Goal: Task Accomplishment & Management: Manage account settings

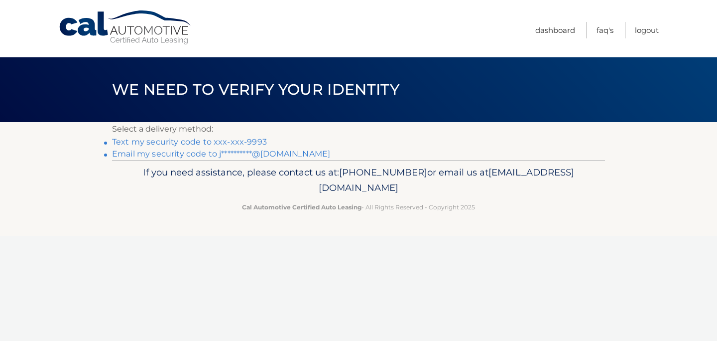
click at [211, 141] on link "Text my security code to xxx-xxx-9993" at bounding box center [189, 141] width 155 height 9
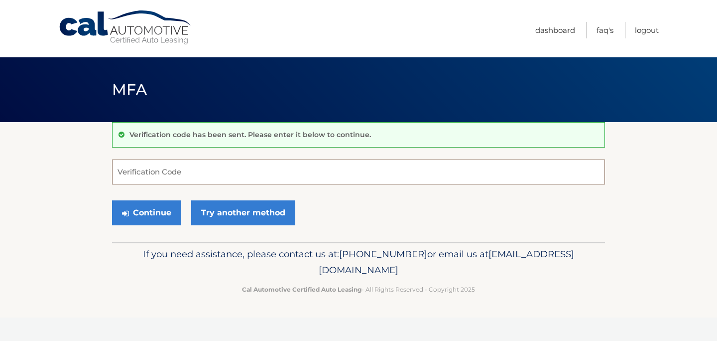
click at [150, 178] on input "Verification Code" at bounding box center [358, 171] width 493 height 25
paste input "750017"
type input "750017"
click at [152, 221] on button "Continue" at bounding box center [146, 212] width 69 height 25
click at [152, 214] on button "Continue" at bounding box center [146, 212] width 69 height 25
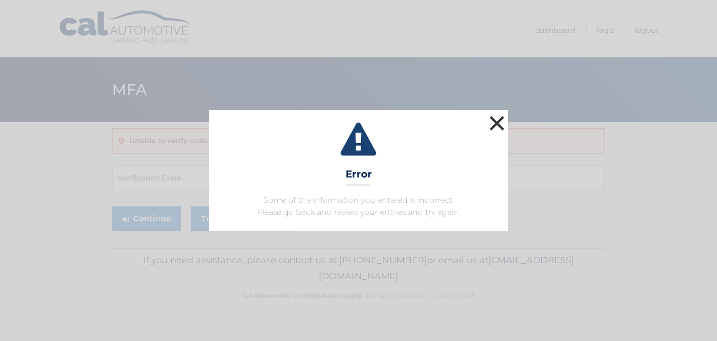
click at [497, 120] on button "×" at bounding box center [497, 123] width 20 height 20
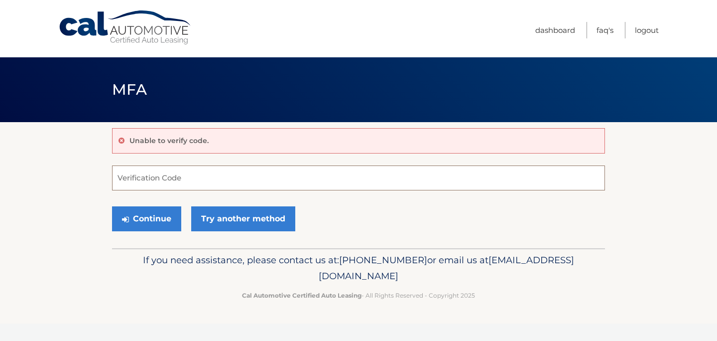
click at [175, 189] on input "Verification Code" at bounding box center [358, 177] width 493 height 25
type input "750017"
click at [136, 222] on button "Continue" at bounding box center [146, 218] width 69 height 25
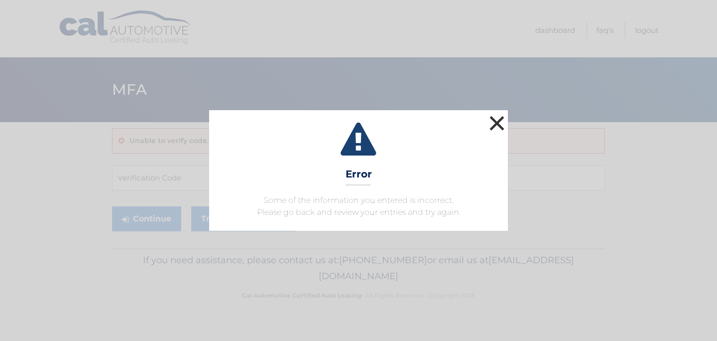
click at [498, 123] on button "×" at bounding box center [497, 123] width 20 height 20
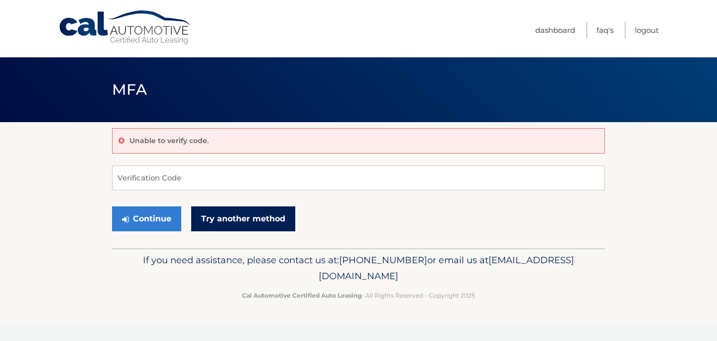
click at [249, 226] on link "Try another method" at bounding box center [243, 218] width 104 height 25
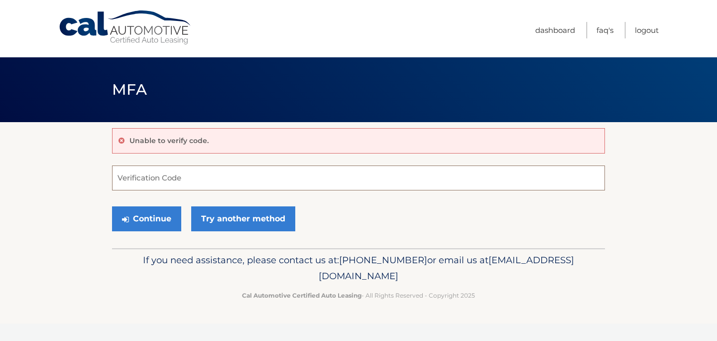
click at [165, 171] on input "Verification Code" at bounding box center [358, 177] width 493 height 25
click at [154, 177] on input "Verification Code" at bounding box center [358, 177] width 493 height 25
paste input "832525"
type input "832525"
click at [167, 228] on button "Continue" at bounding box center [146, 218] width 69 height 25
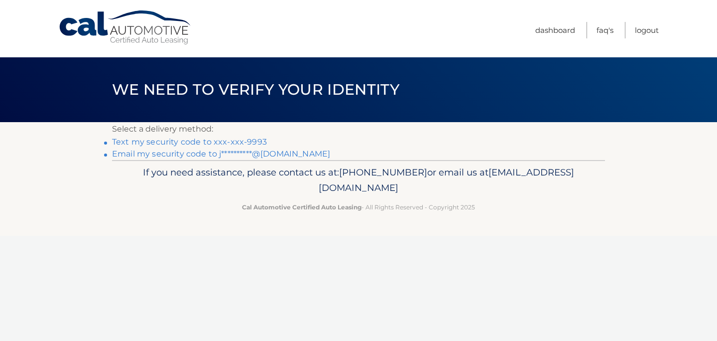
click at [223, 141] on link "Text my security code to xxx-xxx-9993" at bounding box center [189, 141] width 155 height 9
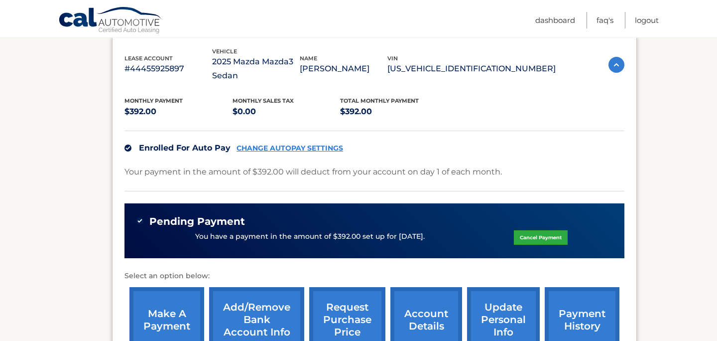
scroll to position [277, 0]
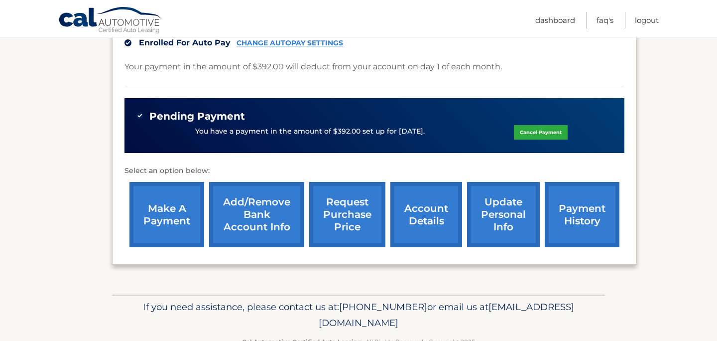
click at [257, 211] on link "Add/Remove bank account info" at bounding box center [256, 214] width 95 height 65
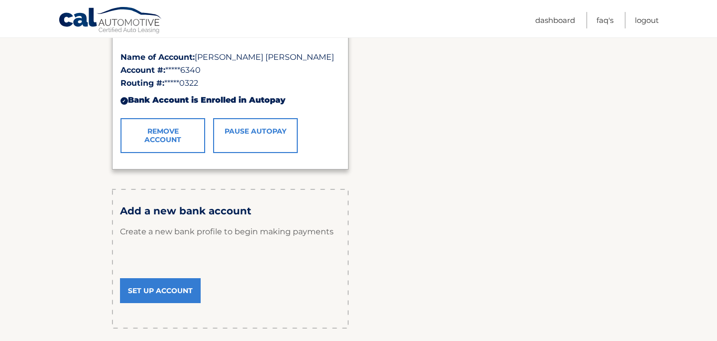
scroll to position [208, 0]
click at [176, 293] on link "Set Up Account" at bounding box center [160, 291] width 81 height 25
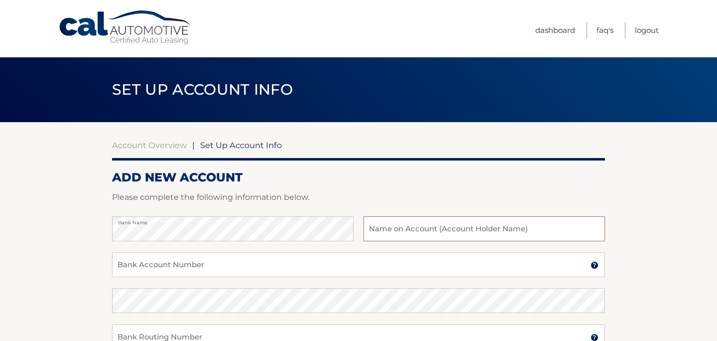
click at [407, 226] on input "text" at bounding box center [485, 228] width 242 height 25
type input "[PERSON_NAME] [PERSON_NAME], LLC"
click at [281, 255] on input "Bank Account Number" at bounding box center [358, 264] width 493 height 25
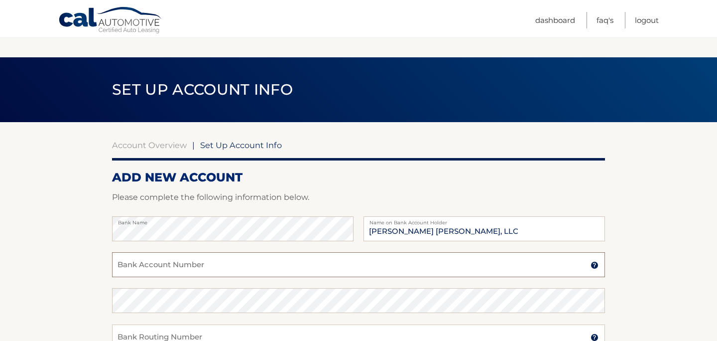
scroll to position [90, 0]
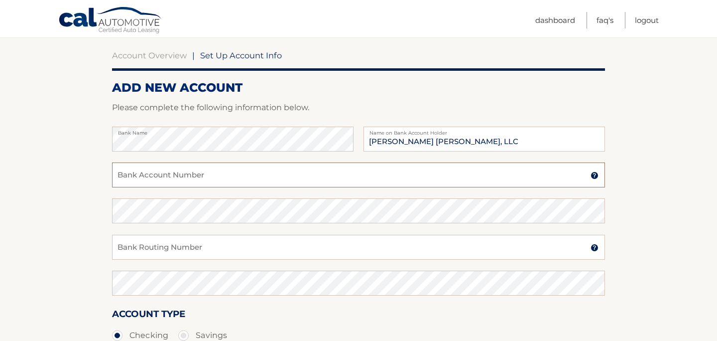
click at [124, 173] on input "Bank Account Number" at bounding box center [358, 174] width 493 height 25
paste input "483111367505"
type input "483111367505"
click at [135, 245] on input "Bank Routing Number" at bounding box center [358, 247] width 493 height 25
paste input "021000322"
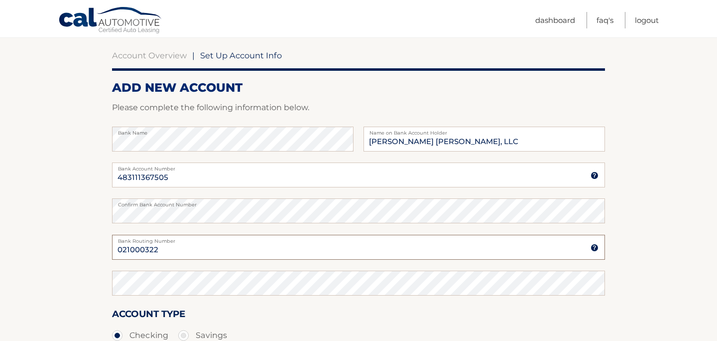
type input "021000322"
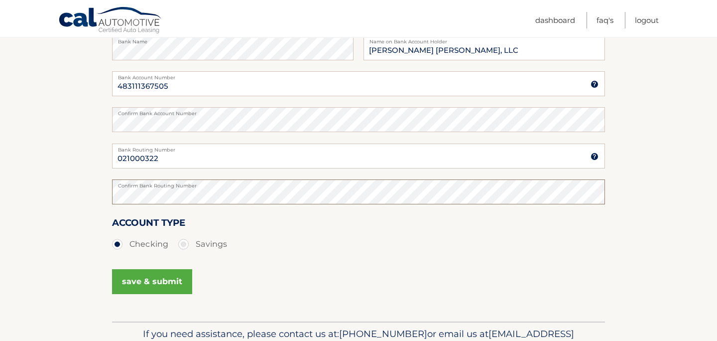
scroll to position [237, 0]
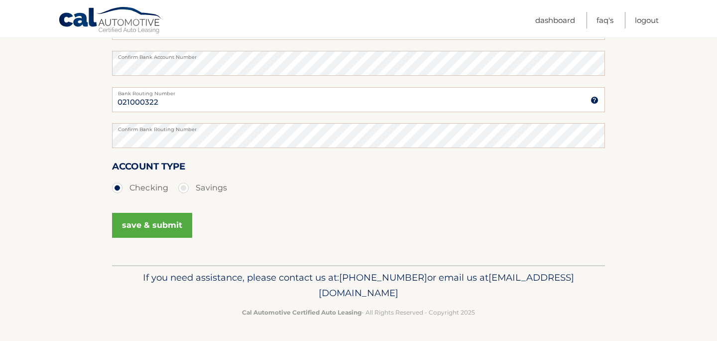
click at [169, 228] on button "save & submit" at bounding box center [152, 225] width 80 height 25
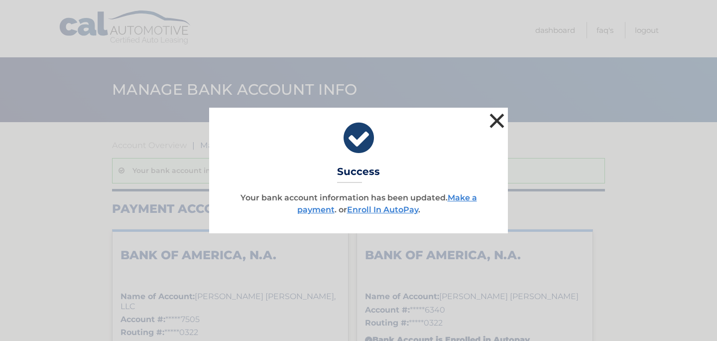
click at [491, 121] on button "×" at bounding box center [497, 121] width 20 height 20
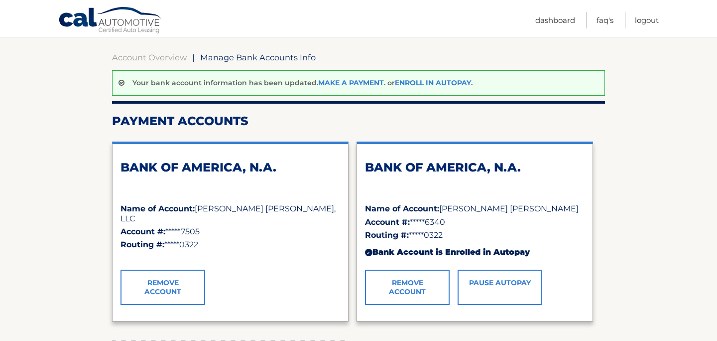
scroll to position [90, 0]
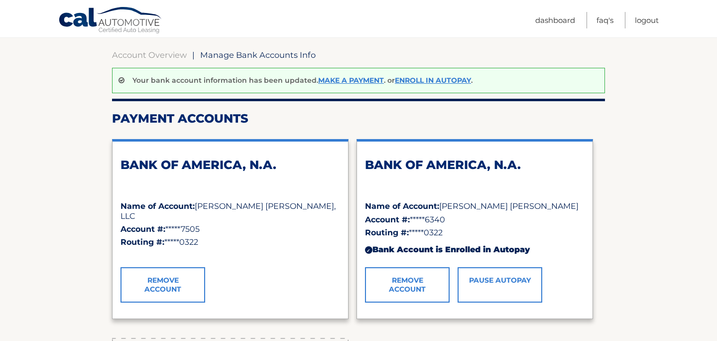
click at [422, 282] on link "Remove Account" at bounding box center [407, 284] width 85 height 35
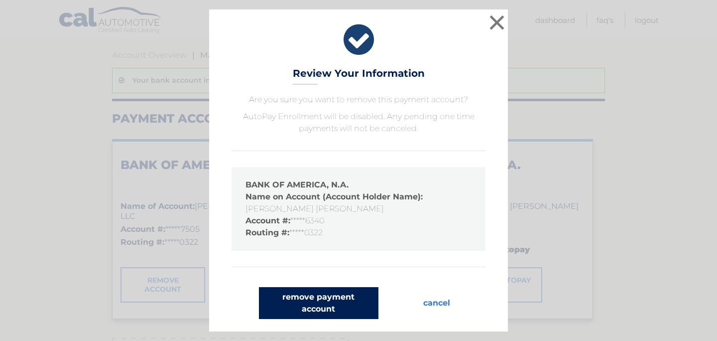
click at [358, 309] on button "remove payment account" at bounding box center [319, 303] width 120 height 32
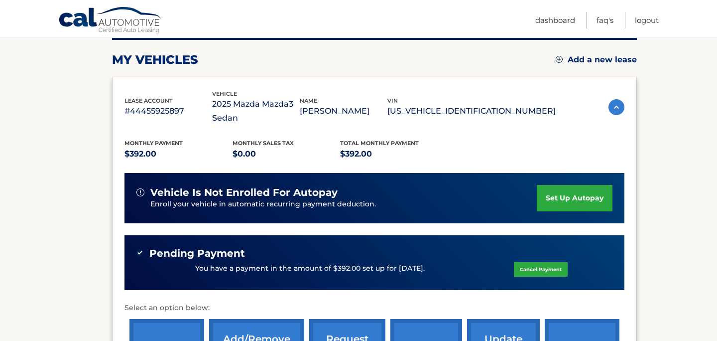
scroll to position [129, 0]
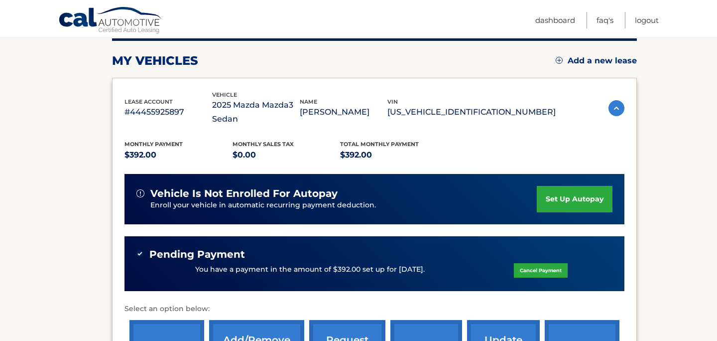
click at [575, 196] on link "set up autopay" at bounding box center [575, 199] width 76 height 26
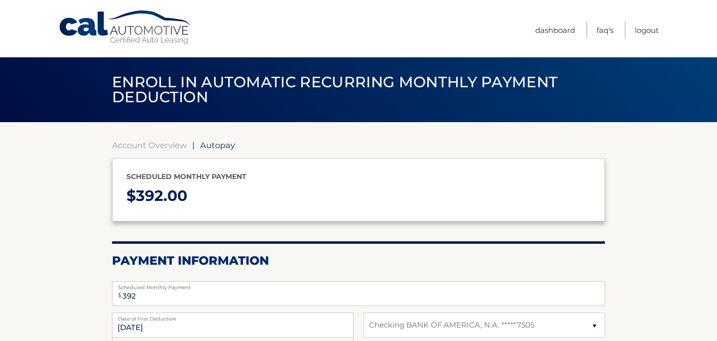
select select "Y2E1OTVmYmUtNjU1Zi00MDcwLWFkZWEtNTI5MGY0ZGY2YzRm"
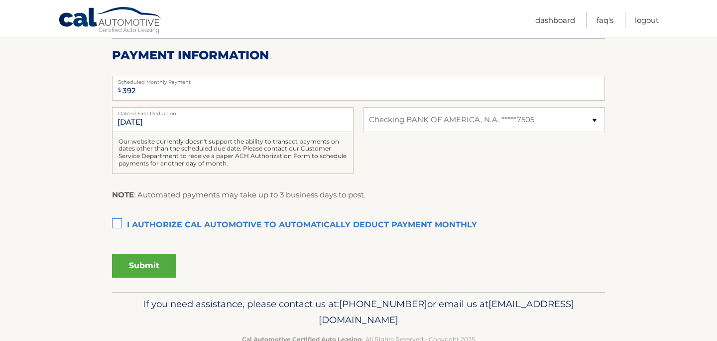
click at [118, 225] on label "I authorize cal automotive to automatically deduct payment monthly This checkbo…" at bounding box center [358, 225] width 493 height 20
click at [0, 0] on input "I authorize cal automotive to automatically deduct payment monthly This checkbo…" at bounding box center [0, 0] width 0 height 0
click at [150, 266] on button "Submit" at bounding box center [144, 266] width 64 height 24
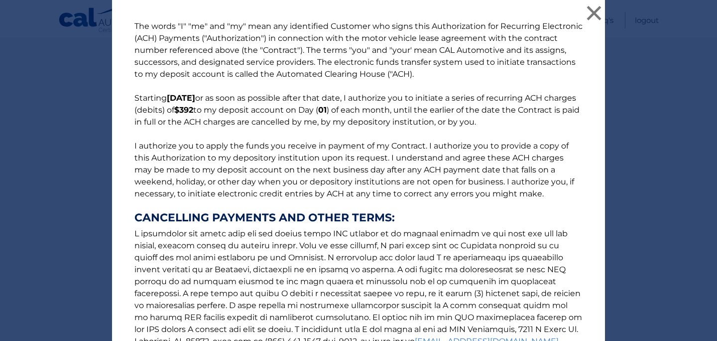
scroll to position [130, 0]
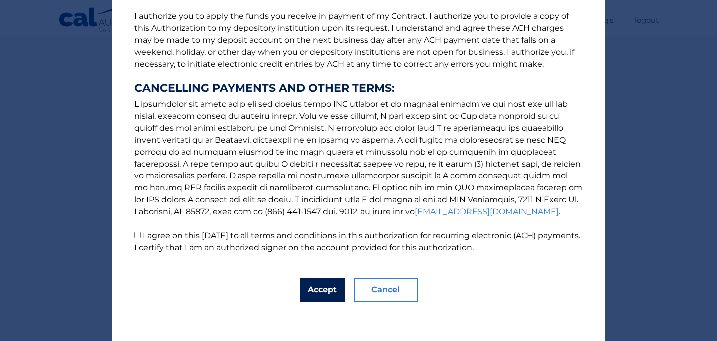
click at [328, 285] on button "Accept" at bounding box center [322, 289] width 45 height 24
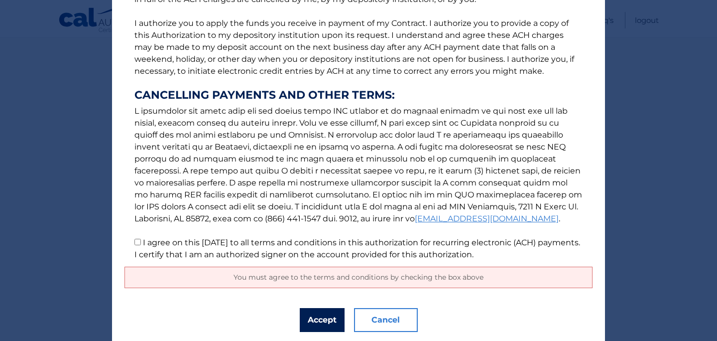
scroll to position [153, 0]
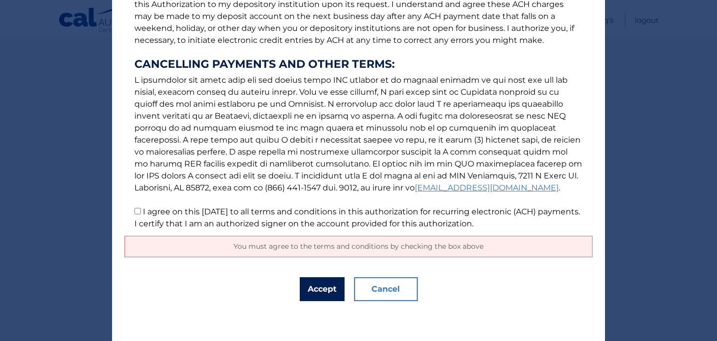
click at [334, 290] on button "Accept" at bounding box center [322, 289] width 45 height 24
click at [319, 291] on button "Accept" at bounding box center [322, 289] width 45 height 24
click at [141, 212] on p "The words "I" "me" and "my" mean any identified Customer who signs this Authori…" at bounding box center [359, 48] width 468 height 363
click at [327, 290] on button "Accept" at bounding box center [322, 289] width 45 height 24
click at [140, 210] on input "I agree on this [DATE] to all terms and conditions in this authorization for re…" at bounding box center [137, 211] width 6 height 6
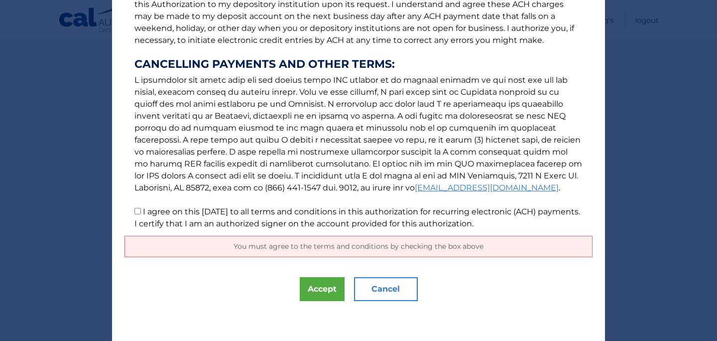
checkbox input "true"
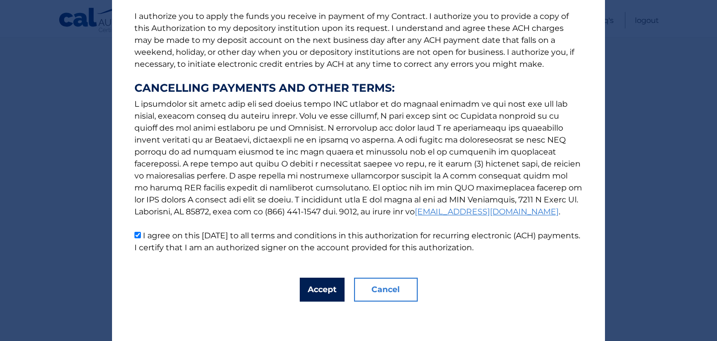
click at [318, 286] on button "Accept" at bounding box center [322, 289] width 45 height 24
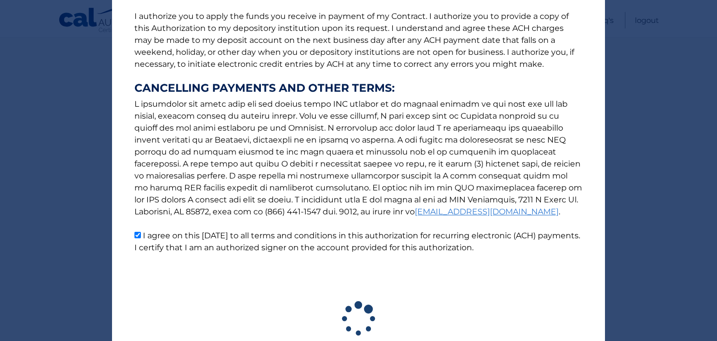
scroll to position [204, 0]
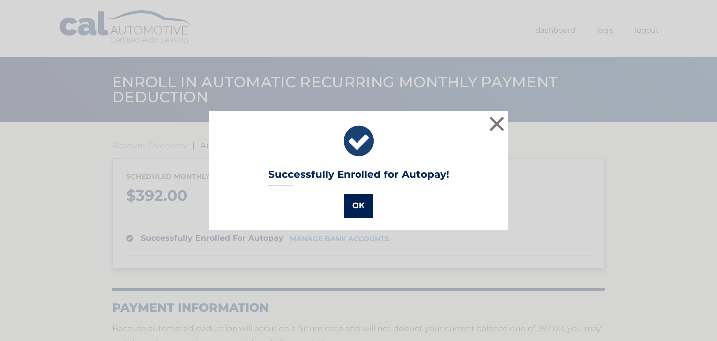
click at [359, 207] on button "OK" at bounding box center [358, 206] width 29 height 24
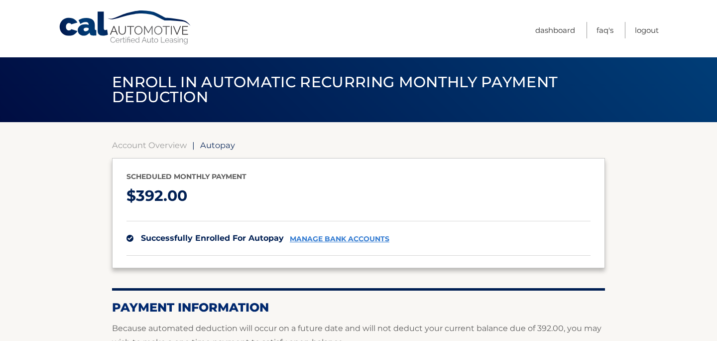
click at [615, 194] on section "Account Overview | Autopay Scheduled monthly payment $ 392.00 successfully enro…" at bounding box center [358, 261] width 717 height 279
